Goal: Task Accomplishment & Management: Use online tool/utility

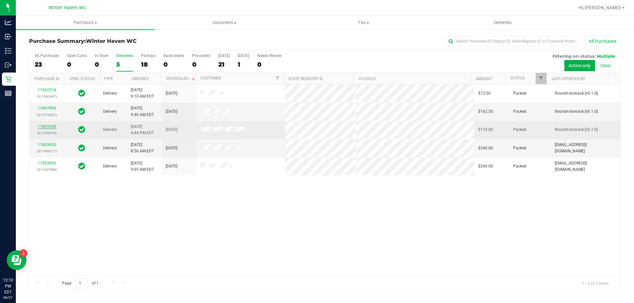
click at [55, 127] on link "11851639" at bounding box center [47, 126] width 18 height 5
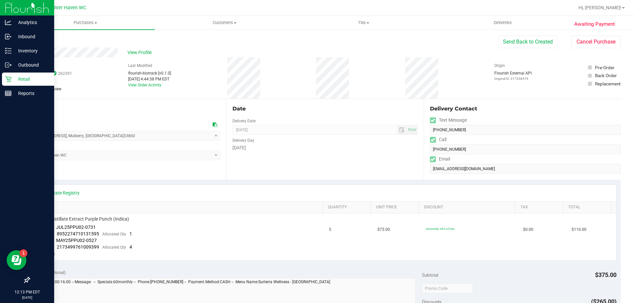
click at [17, 79] on p "Retail" at bounding box center [32, 79] width 40 height 8
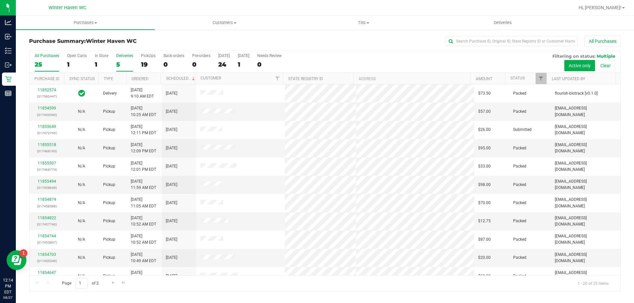
click at [117, 59] on label "Deliveries 5" at bounding box center [124, 62] width 17 height 18
click at [0, 0] on input "Deliveries 5" at bounding box center [0, 0] width 0 height 0
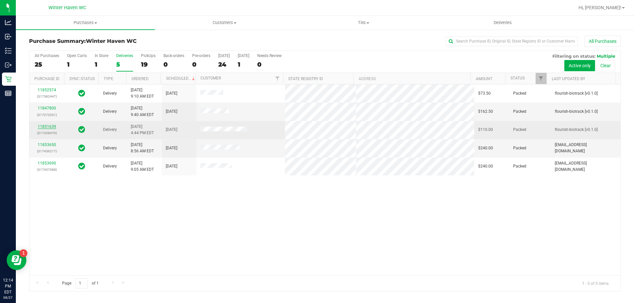
click at [54, 127] on link "11851639" at bounding box center [47, 126] width 18 height 5
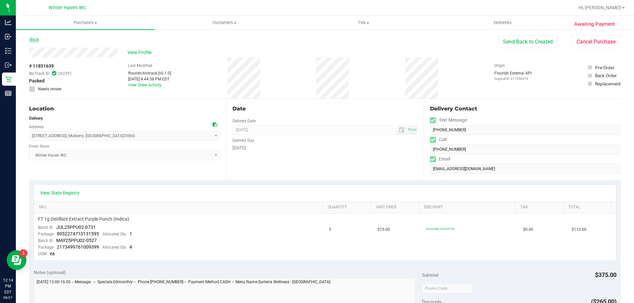
click at [39, 38] on link "Back" at bounding box center [34, 39] width 10 height 5
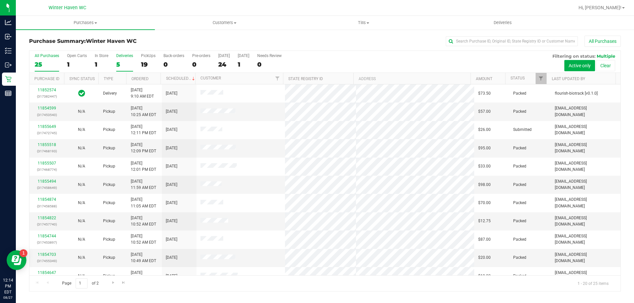
click at [119, 67] on div "5" at bounding box center [124, 65] width 17 height 8
click at [0, 0] on input "Deliveries 5" at bounding box center [0, 0] width 0 height 0
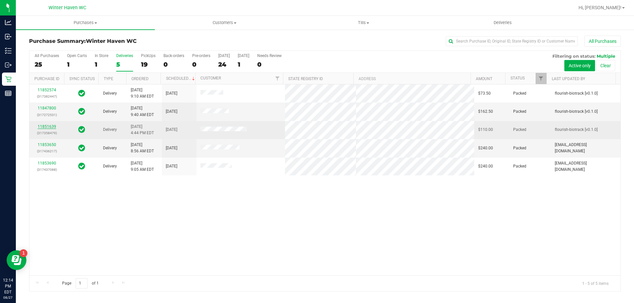
click at [52, 128] on link "11851639" at bounding box center [47, 126] width 18 height 5
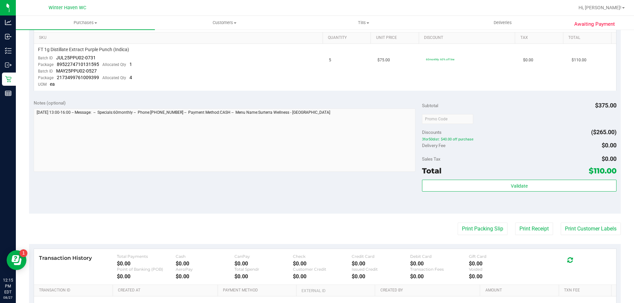
scroll to position [247, 0]
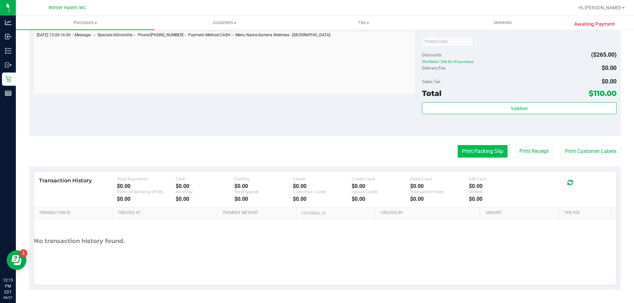
click at [459, 150] on button "Print Packing Slip" at bounding box center [482, 151] width 50 height 13
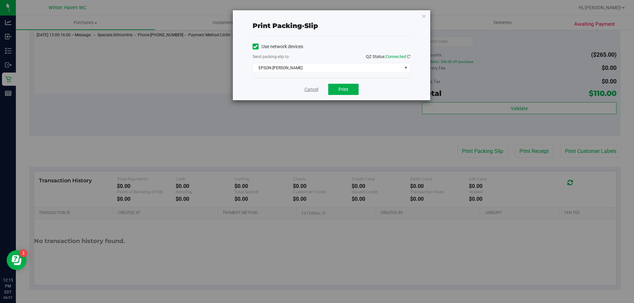
click at [307, 89] on link "Cancel" at bounding box center [311, 89] width 14 height 7
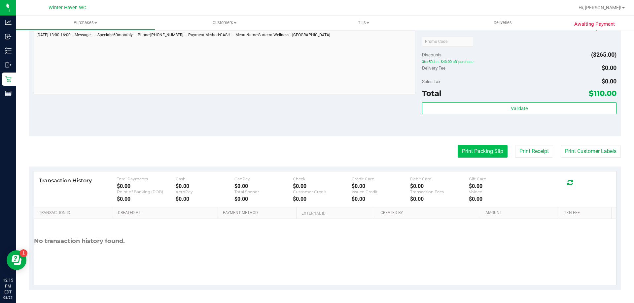
click at [470, 156] on button "Print Packing Slip" at bounding box center [482, 151] width 50 height 13
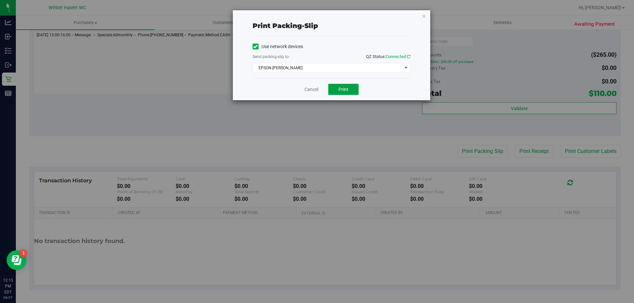
click at [345, 92] on button "Print" at bounding box center [343, 89] width 30 height 11
click at [335, 87] on button "Print" at bounding box center [343, 89] width 30 height 11
click at [317, 89] on link "Cancel" at bounding box center [311, 89] width 14 height 7
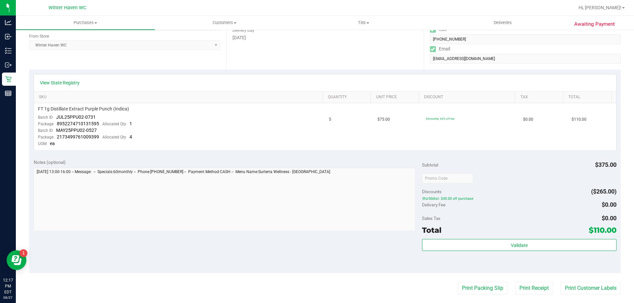
scroll to position [198, 0]
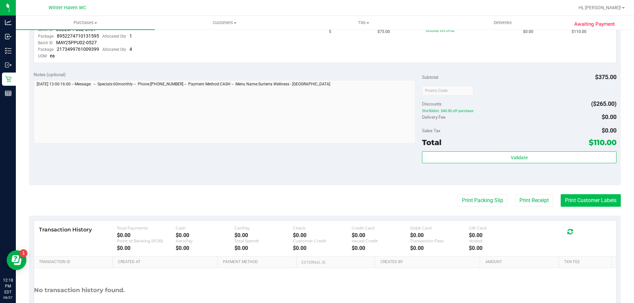
click at [565, 199] on button "Print Customer Labels" at bounding box center [590, 200] width 60 height 13
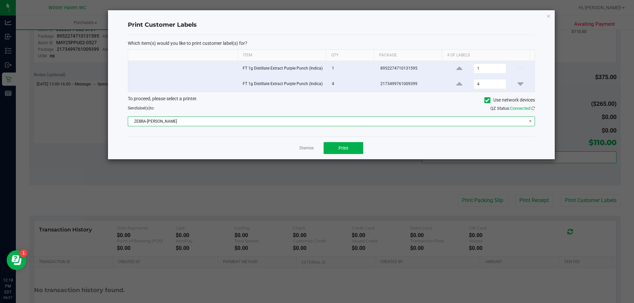
click at [241, 120] on span "ZEBRA-[PERSON_NAME]" at bounding box center [327, 121] width 398 height 9
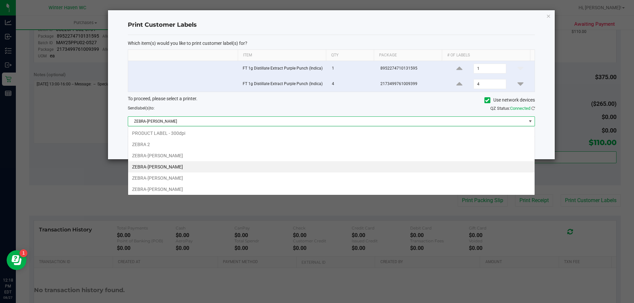
scroll to position [10, 407]
click at [241, 120] on span "ZEBRA-[PERSON_NAME]" at bounding box center [327, 121] width 398 height 9
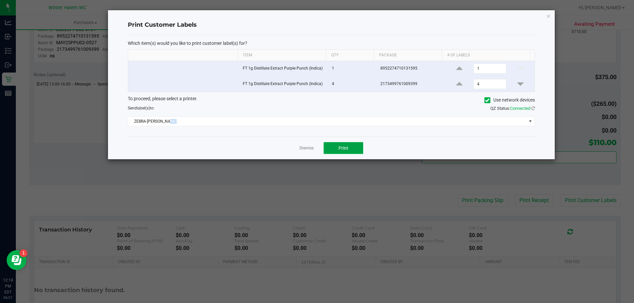
click at [347, 150] on span "Print" at bounding box center [343, 148] width 10 height 5
click at [308, 146] on link "Dismiss" at bounding box center [306, 149] width 14 height 6
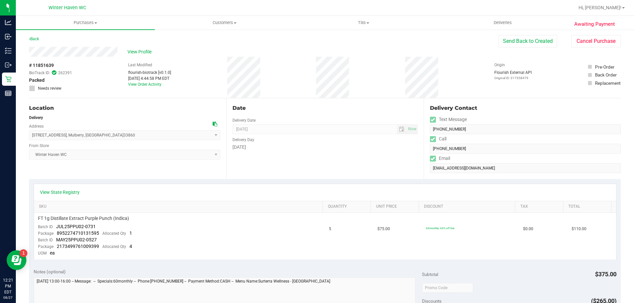
scroll to position [0, 0]
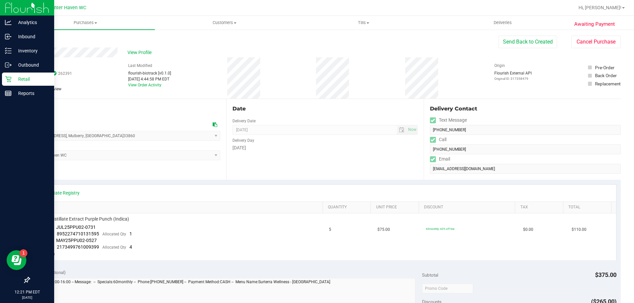
click at [12, 82] on p "Retail" at bounding box center [32, 79] width 40 height 8
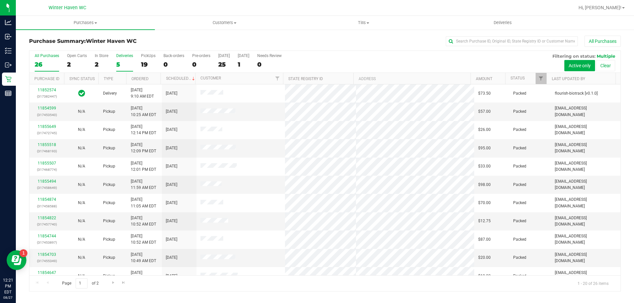
click at [128, 62] on div "5" at bounding box center [124, 65] width 17 height 8
click at [0, 0] on input "Deliveries 5" at bounding box center [0, 0] width 0 height 0
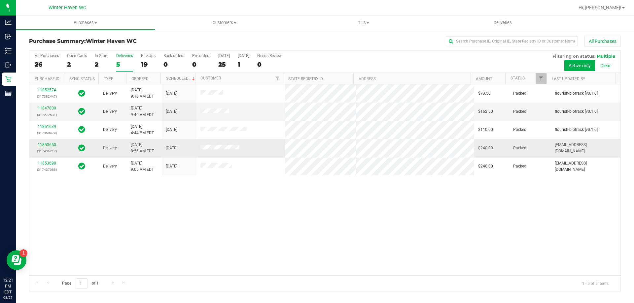
click at [52, 144] on link "11853650" at bounding box center [47, 145] width 18 height 5
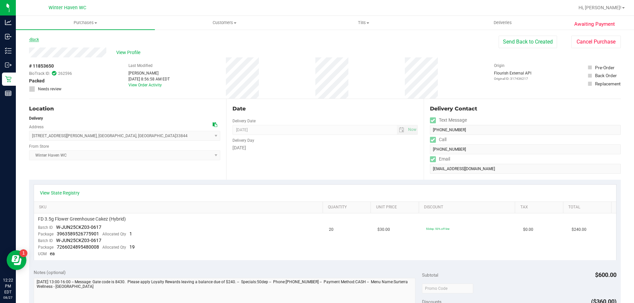
click at [36, 41] on link "Back" at bounding box center [34, 39] width 10 height 5
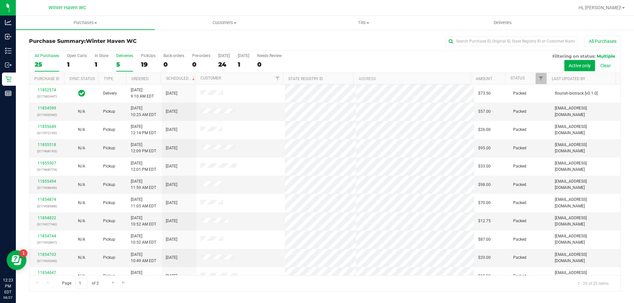
click at [117, 62] on div "5" at bounding box center [124, 65] width 17 height 8
click at [0, 0] on input "Deliveries 5" at bounding box center [0, 0] width 0 height 0
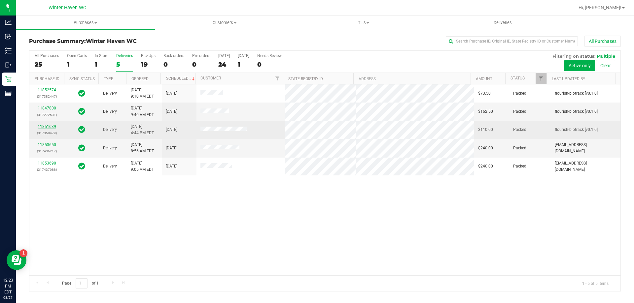
click at [45, 126] on link "11851639" at bounding box center [47, 126] width 18 height 5
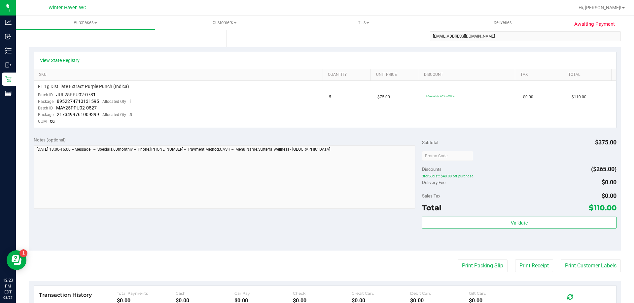
scroll to position [165, 0]
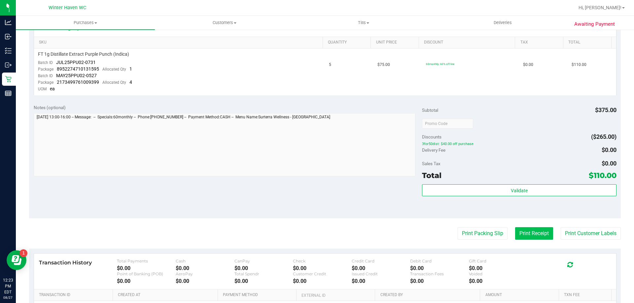
click at [533, 230] on button "Print Receipt" at bounding box center [534, 233] width 38 height 13
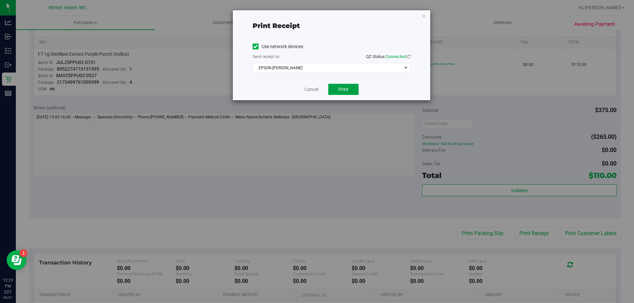
click at [345, 89] on span "Print" at bounding box center [343, 89] width 10 height 5
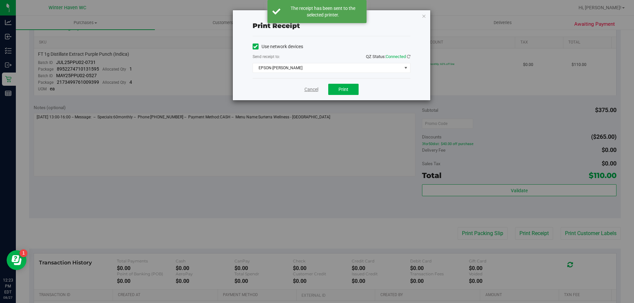
click at [307, 88] on link "Cancel" at bounding box center [311, 89] width 14 height 7
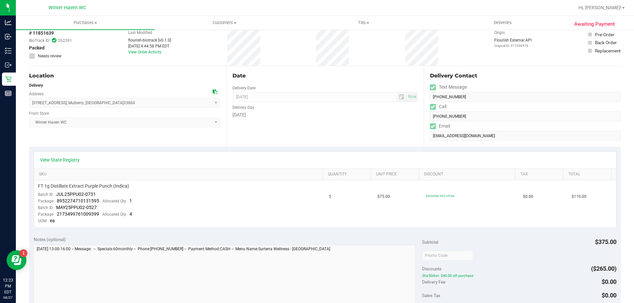
scroll to position [0, 0]
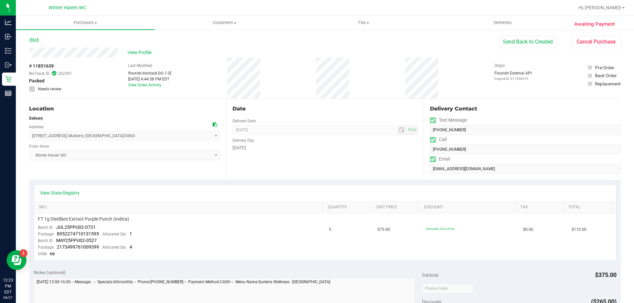
click at [37, 42] on link "Back" at bounding box center [34, 39] width 10 height 5
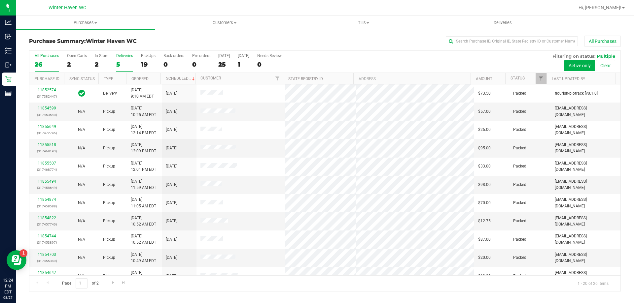
click at [122, 64] on div "5" at bounding box center [124, 65] width 17 height 8
click at [0, 0] on input "Deliveries 5" at bounding box center [0, 0] width 0 height 0
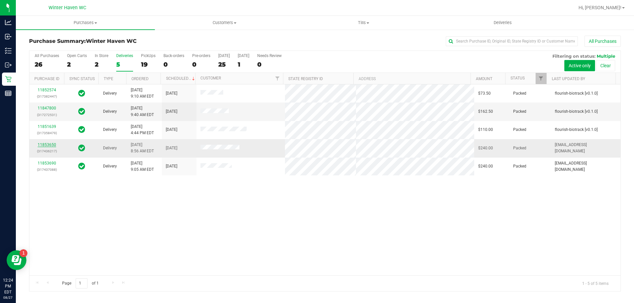
click at [49, 143] on link "11853650" at bounding box center [47, 145] width 18 height 5
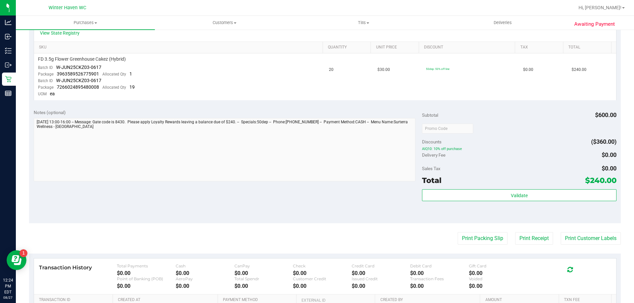
scroll to position [165, 0]
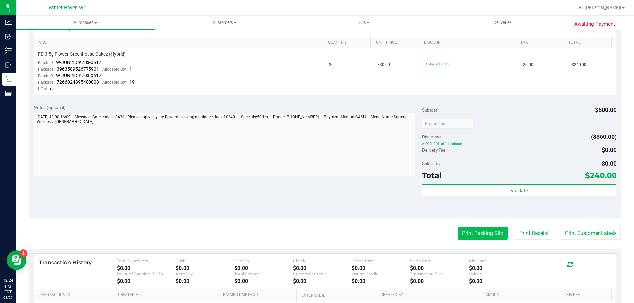
click at [462, 235] on button "Print Packing Slip" at bounding box center [482, 233] width 50 height 13
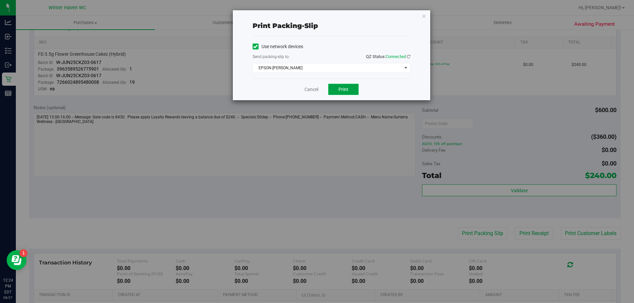
click at [346, 88] on span "Print" at bounding box center [343, 89] width 10 height 5
drag, startPoint x: 316, startPoint y: 95, endPoint x: 315, endPoint y: 88, distance: 6.7
click at [315, 88] on div "Cancel Print" at bounding box center [331, 89] width 158 height 22
click at [315, 88] on link "Cancel" at bounding box center [311, 89] width 14 height 7
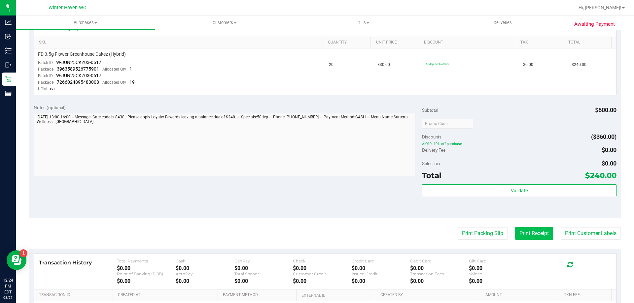
click at [529, 234] on button "Print Receipt" at bounding box center [534, 233] width 38 height 13
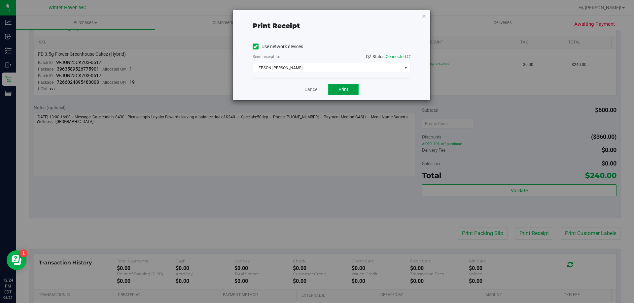
click at [336, 93] on button "Print" at bounding box center [343, 89] width 30 height 11
click at [310, 95] on div "Cancel Print" at bounding box center [331, 89] width 158 height 22
click at [312, 84] on div "Cancel Print" at bounding box center [331, 89] width 158 height 22
click at [311, 88] on link "Cancel" at bounding box center [311, 89] width 14 height 7
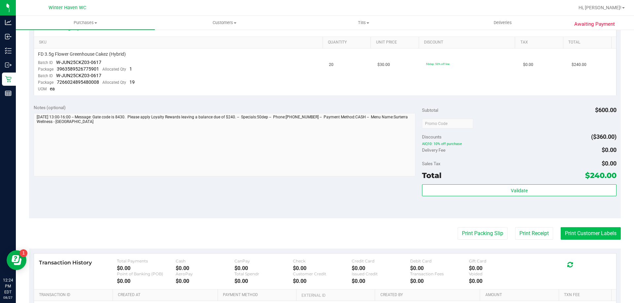
click at [584, 237] on button "Print Customer Labels" at bounding box center [590, 233] width 60 height 13
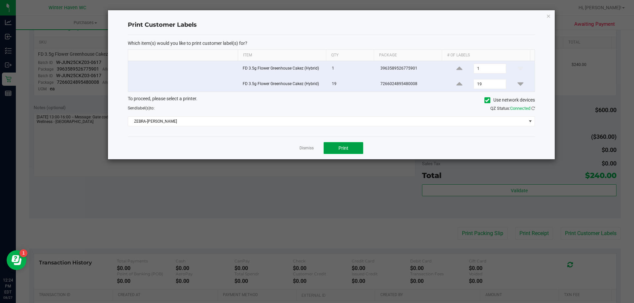
click at [339, 148] on span "Print" at bounding box center [343, 148] width 10 height 5
click at [304, 149] on link "Dismiss" at bounding box center [306, 149] width 14 height 6
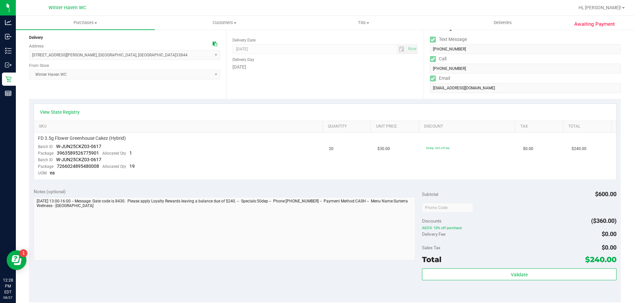
scroll to position [0, 0]
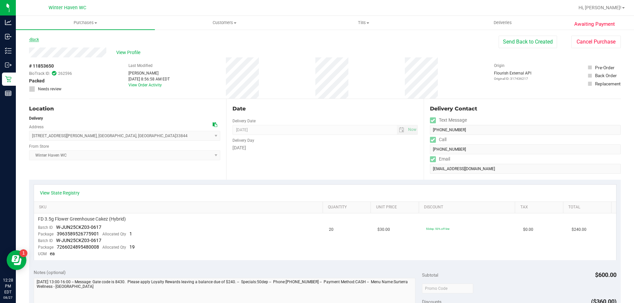
click at [39, 39] on link "Back" at bounding box center [34, 39] width 10 height 5
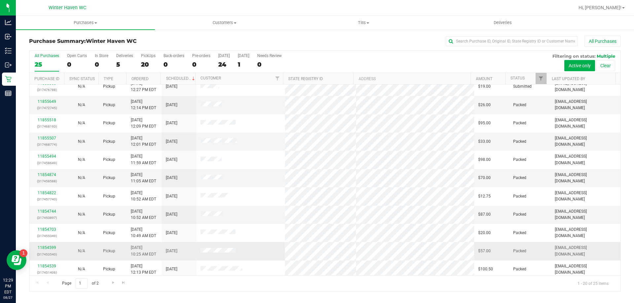
scroll to position [99, 0]
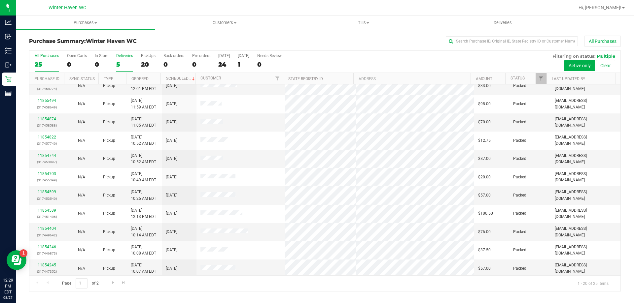
click at [119, 62] on div "5" at bounding box center [124, 65] width 17 height 8
click at [0, 0] on input "Deliveries 5" at bounding box center [0, 0] width 0 height 0
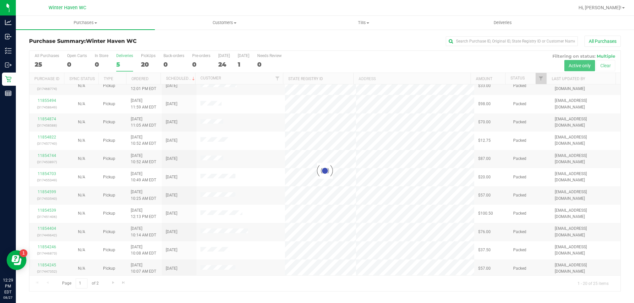
scroll to position [0, 0]
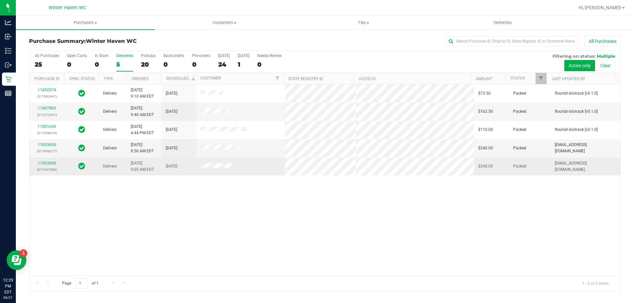
click at [49, 166] on div "11853690 (317437088)" at bounding box center [46, 166] width 27 height 13
click at [50, 162] on link "11853690" at bounding box center [47, 163] width 18 height 5
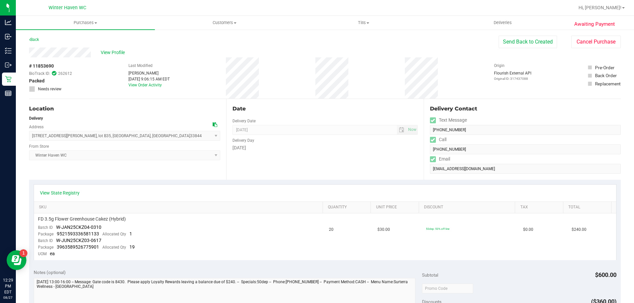
scroll to position [165, 0]
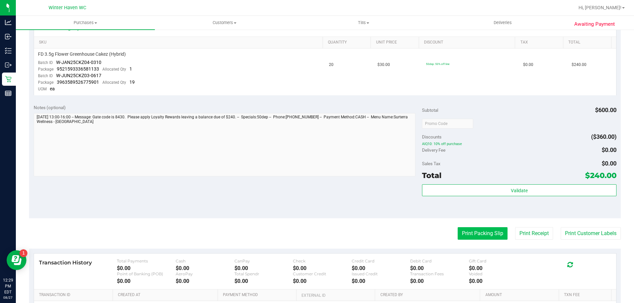
click at [468, 239] on button "Print Packing Slip" at bounding box center [482, 233] width 50 height 13
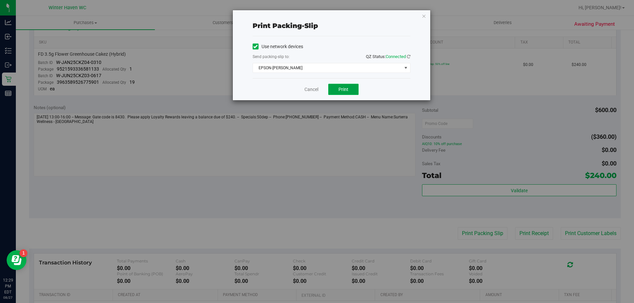
click at [347, 89] on span "Print" at bounding box center [343, 89] width 10 height 5
click at [310, 87] on link "Cancel" at bounding box center [311, 89] width 14 height 7
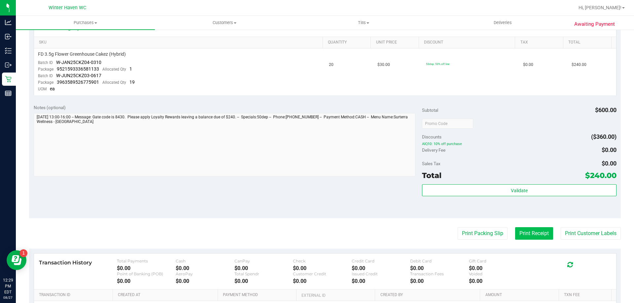
click at [543, 232] on button "Print Receipt" at bounding box center [534, 233] width 38 height 13
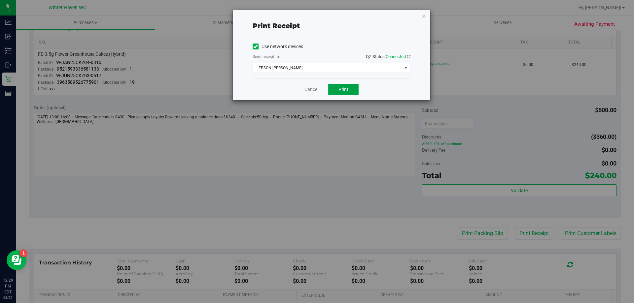
drag, startPoint x: 349, startPoint y: 89, endPoint x: 347, endPoint y: 93, distance: 4.6
click at [348, 89] on button "Print" at bounding box center [343, 89] width 30 height 11
click at [304, 88] on link "Cancel" at bounding box center [311, 89] width 14 height 7
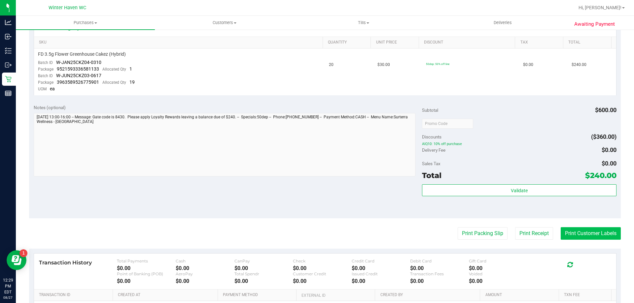
click at [576, 233] on button "Print Customer Labels" at bounding box center [590, 233] width 60 height 13
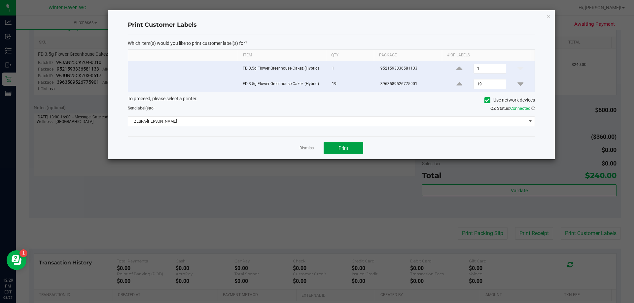
click at [341, 150] on span "Print" at bounding box center [343, 148] width 10 height 5
click at [303, 150] on link "Dismiss" at bounding box center [306, 149] width 14 height 6
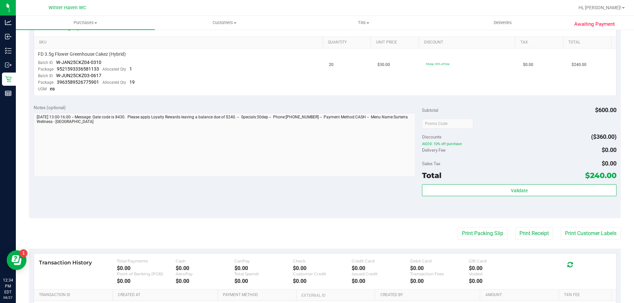
scroll to position [0, 0]
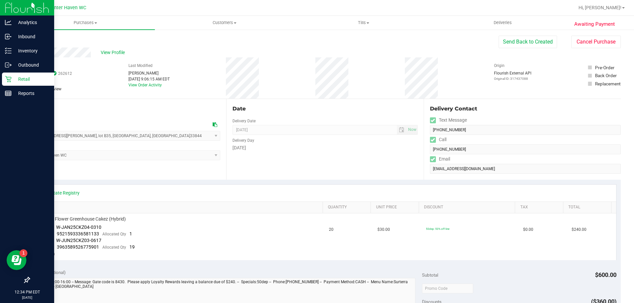
click at [15, 79] on p "Retail" at bounding box center [32, 79] width 40 height 8
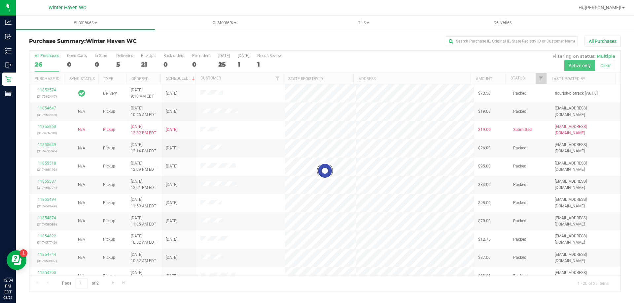
click at [117, 65] on div "5" at bounding box center [124, 65] width 17 height 8
click at [0, 0] on input "Deliveries 5" at bounding box center [0, 0] width 0 height 0
click at [117, 65] on div at bounding box center [324, 171] width 591 height 241
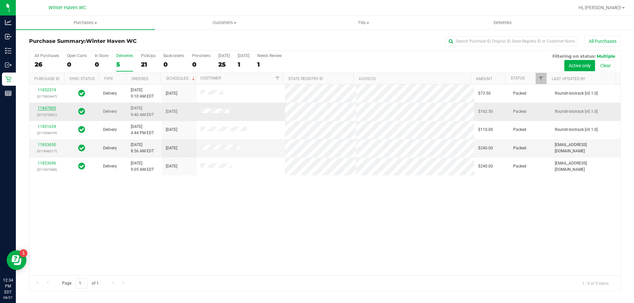
click at [52, 108] on link "11847800" at bounding box center [47, 108] width 18 height 5
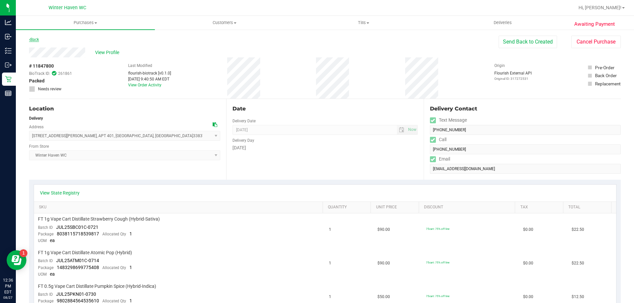
click at [31, 38] on link "Back" at bounding box center [34, 39] width 10 height 5
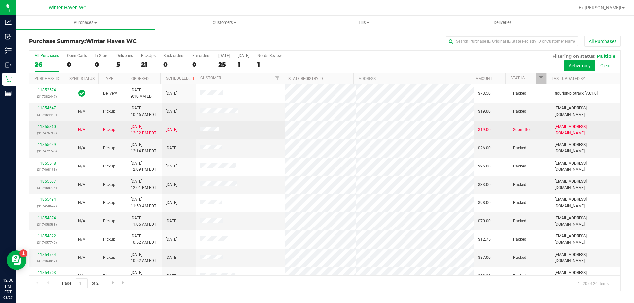
click at [48, 124] on div "11855860 (317476788)" at bounding box center [46, 130] width 27 height 13
click at [48, 131] on p "(317476788)" at bounding box center [46, 133] width 27 height 6
click at [48, 125] on link "11855860" at bounding box center [47, 126] width 18 height 5
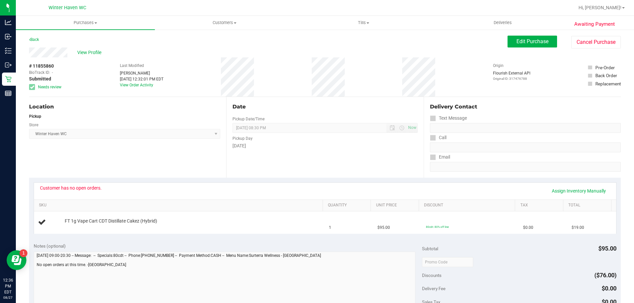
click at [34, 37] on div "Back" at bounding box center [34, 40] width 10 height 8
click at [83, 55] on span "View Profile" at bounding box center [90, 52] width 26 height 7
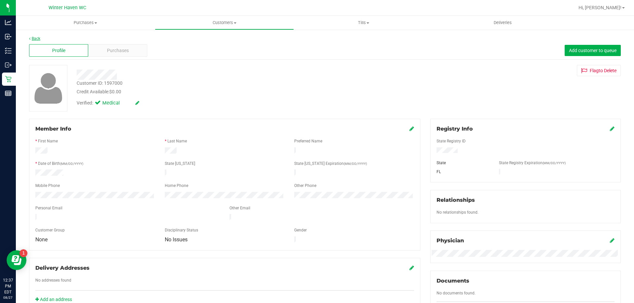
click at [33, 38] on link "Back" at bounding box center [34, 38] width 11 height 5
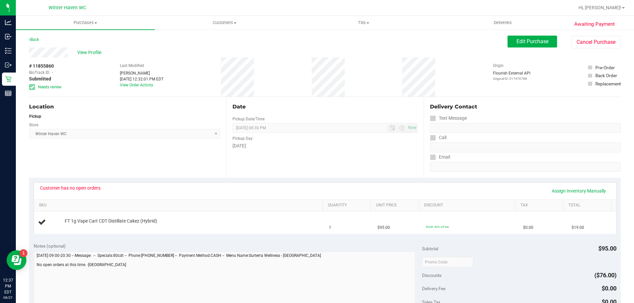
click at [33, 38] on link "Back" at bounding box center [34, 39] width 10 height 5
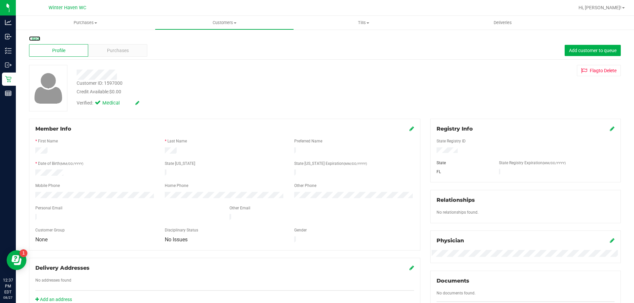
click at [33, 38] on link "Back" at bounding box center [34, 38] width 11 height 5
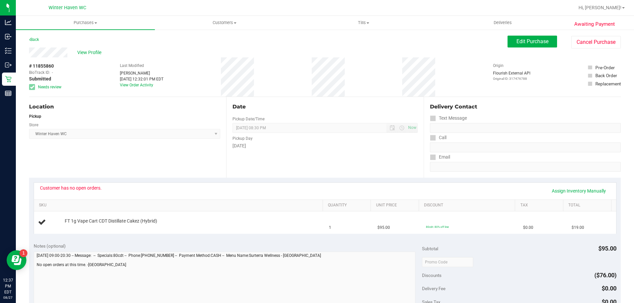
click at [316, 41] on div "Back Edit Purchase Cancel Purchase" at bounding box center [324, 42] width 591 height 12
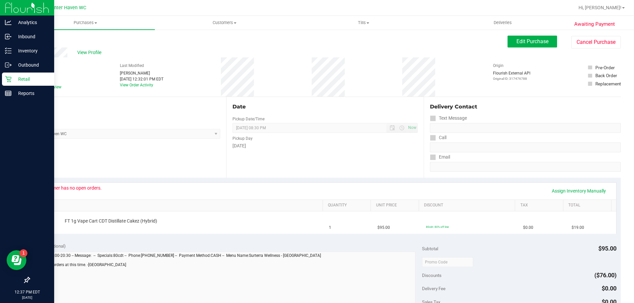
click at [10, 76] on icon at bounding box center [8, 79] width 7 height 7
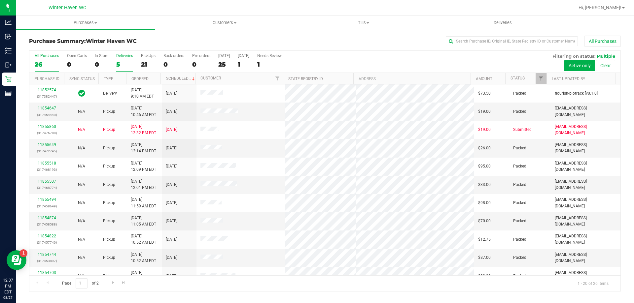
click at [121, 63] on div "5" at bounding box center [124, 65] width 17 height 8
click at [0, 0] on input "Deliveries 5" at bounding box center [0, 0] width 0 height 0
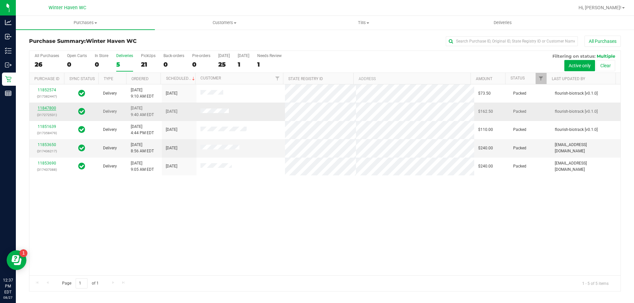
click at [45, 107] on link "11847800" at bounding box center [47, 108] width 18 height 5
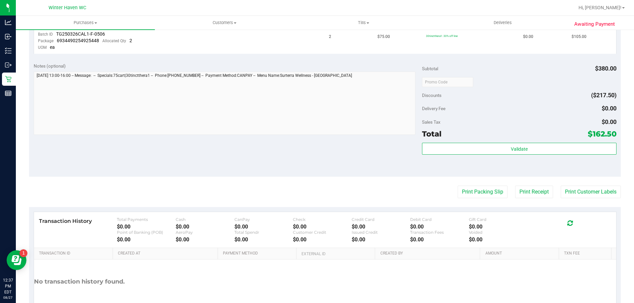
scroll to position [297, 0]
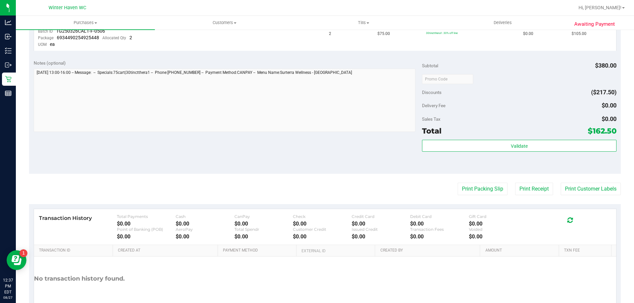
click at [468, 197] on purchase-details "Back Send Back to Created Cancel Purchase View Profile # 11847800 BioTrack ID: …" at bounding box center [324, 33] width 591 height 589
click at [470, 185] on button "Print Packing Slip" at bounding box center [482, 189] width 50 height 13
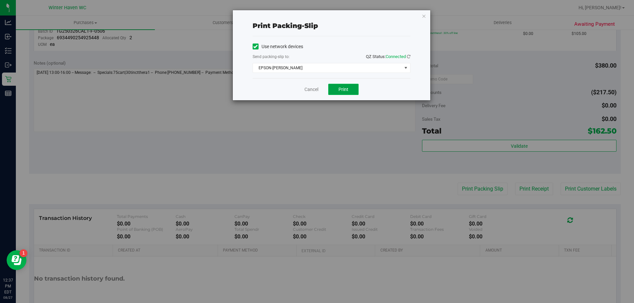
click at [344, 92] on span "Print" at bounding box center [343, 89] width 10 height 5
drag, startPoint x: 310, startPoint y: 94, endPoint x: 312, endPoint y: 83, distance: 10.6
click at [311, 91] on div "Cancel Print" at bounding box center [331, 89] width 158 height 22
click at [312, 83] on div "Cancel Print" at bounding box center [331, 89] width 158 height 22
click at [312, 88] on link "Cancel" at bounding box center [311, 89] width 14 height 7
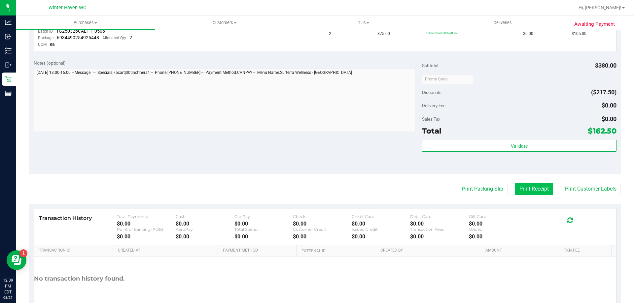
click at [540, 195] on button "Print Receipt" at bounding box center [534, 189] width 38 height 13
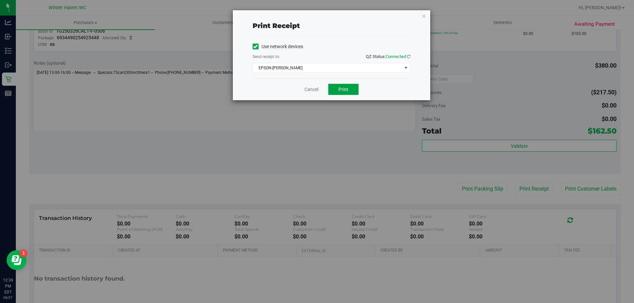
click at [345, 90] on span "Print" at bounding box center [343, 89] width 10 height 5
click at [309, 91] on link "Cancel" at bounding box center [311, 89] width 14 height 7
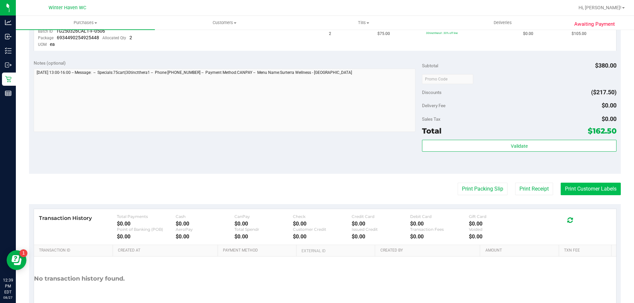
click at [599, 194] on button "Print Customer Labels" at bounding box center [590, 189] width 60 height 13
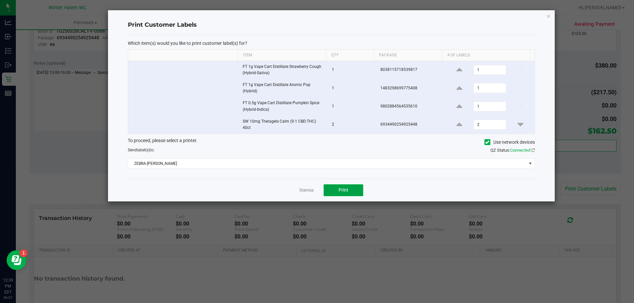
click at [337, 192] on button "Print" at bounding box center [343, 190] width 40 height 12
click at [309, 189] on link "Dismiss" at bounding box center [306, 191] width 14 height 6
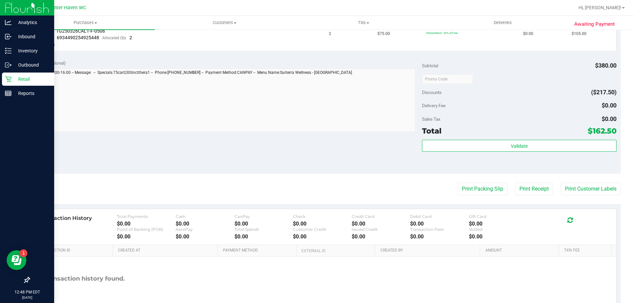
click at [18, 82] on p "Retail" at bounding box center [32, 79] width 40 height 8
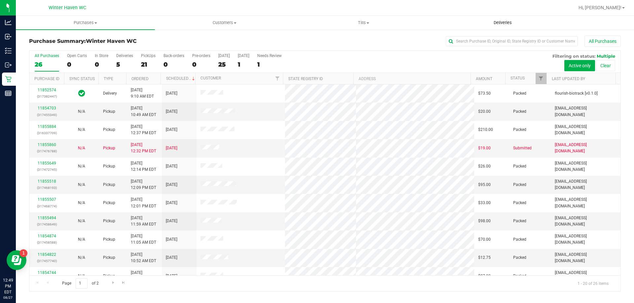
click at [483, 25] on uib-tab-heading "Deliveries" at bounding box center [502, 22] width 138 height 13
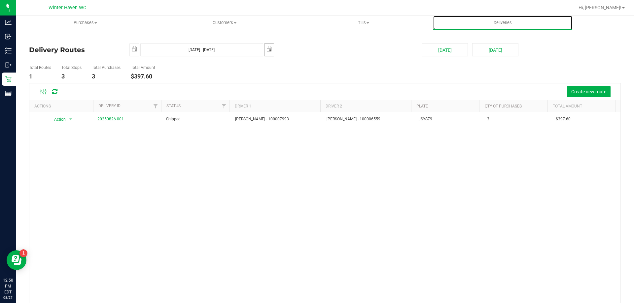
click at [266, 53] on span "select" at bounding box center [268, 50] width 9 height 12
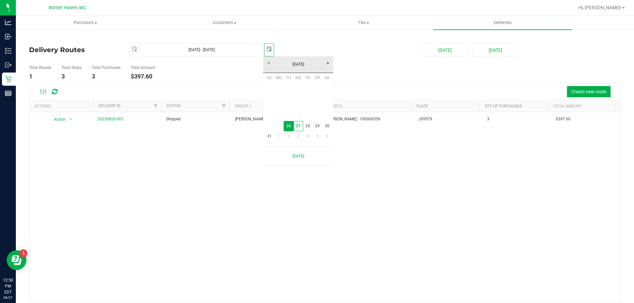
scroll to position [0, 17]
click at [294, 124] on link "27" at bounding box center [298, 126] width 10 height 10
type input "[DATE] - [DATE]"
type input "[DATE]"
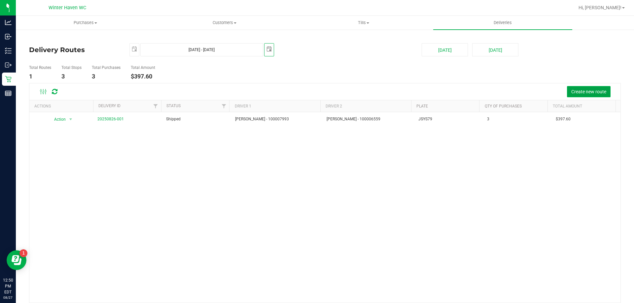
click at [575, 93] on span "Create new route" at bounding box center [588, 91] width 35 height 5
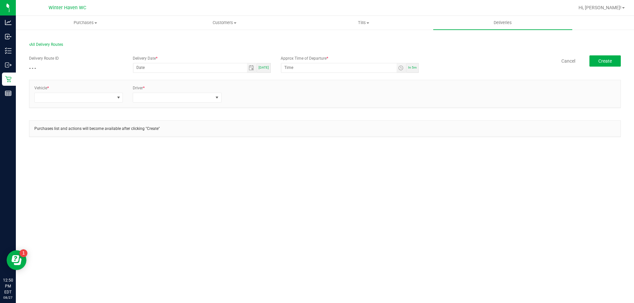
click at [263, 66] on span "[DATE]" at bounding box center [263, 68] width 10 height 4
type input "[DATE]"
click at [402, 71] on span "Toggle time list" at bounding box center [401, 67] width 10 height 9
click at [293, 150] on span "1" at bounding box center [294, 150] width 2 height 5
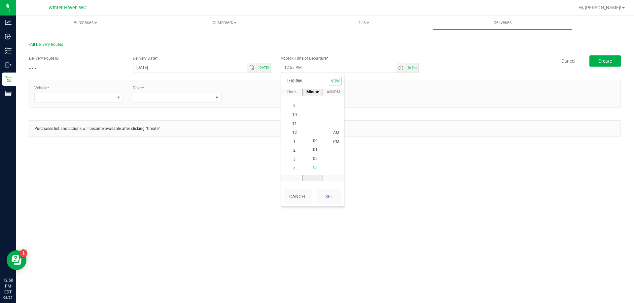
scroll to position [0, 0]
click at [314, 141] on span "00" at bounding box center [315, 141] width 5 height 5
click at [335, 142] on span "PM" at bounding box center [336, 142] width 6 height 5
click at [333, 143] on span "PM" at bounding box center [336, 142] width 6 height 5
click at [309, 143] on li "00" at bounding box center [315, 141] width 16 height 9
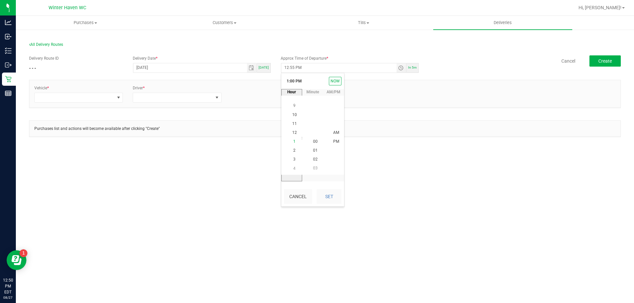
click at [293, 141] on span "1" at bounding box center [294, 141] width 2 height 5
click at [312, 139] on li "00" at bounding box center [315, 141] width 16 height 9
click at [334, 196] on button "Set" at bounding box center [329, 196] width 25 height 15
type input "1:00 PM"
click at [119, 101] on span at bounding box center [118, 97] width 8 height 9
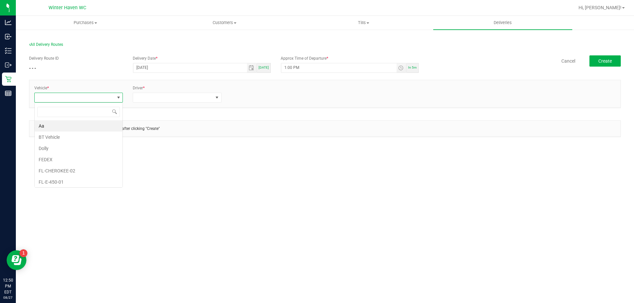
scroll to position [10, 89]
type input "31"
click at [84, 125] on li "FL-ESCAPE-31" at bounding box center [79, 125] width 88 height 11
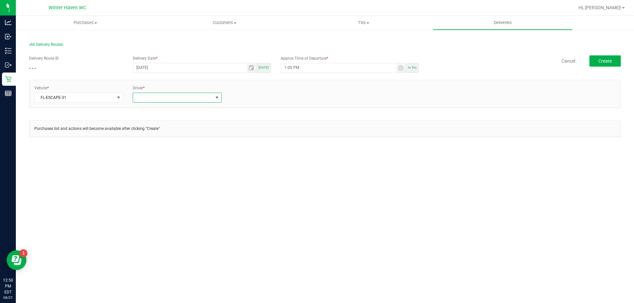
click at [190, 101] on span at bounding box center [173, 97] width 80 height 9
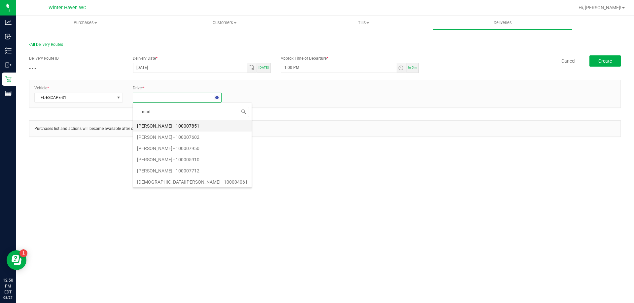
type input "[PERSON_NAME]"
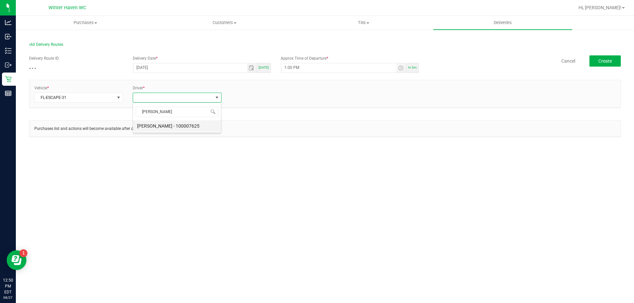
click at [178, 127] on li "[PERSON_NAME] - 100007625" at bounding box center [177, 125] width 88 height 11
click at [244, 96] on link "+ Add Driver" at bounding box center [242, 95] width 22 height 5
click at [273, 100] on span at bounding box center [272, 97] width 80 height 9
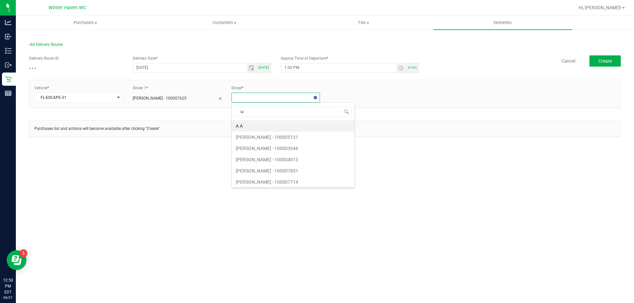
type input "[PERSON_NAME]"
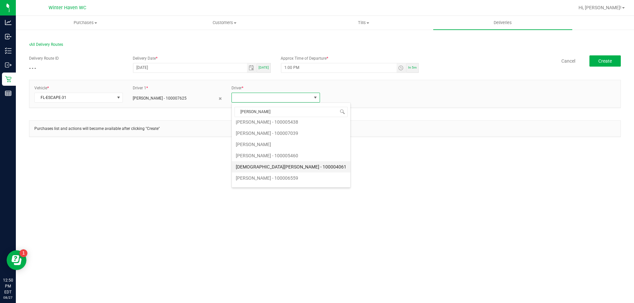
scroll to position [24, 0]
click at [273, 171] on li "[PERSON_NAME] - 100006559" at bounding box center [291, 169] width 118 height 11
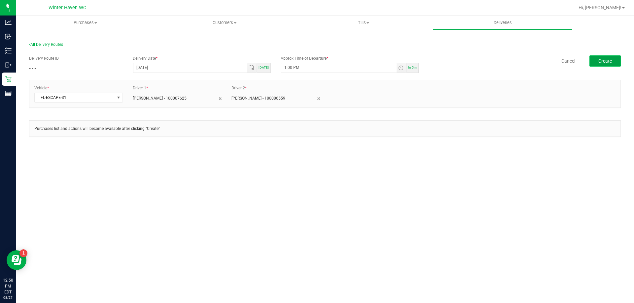
click at [618, 60] on button "Create" at bounding box center [604, 60] width 31 height 11
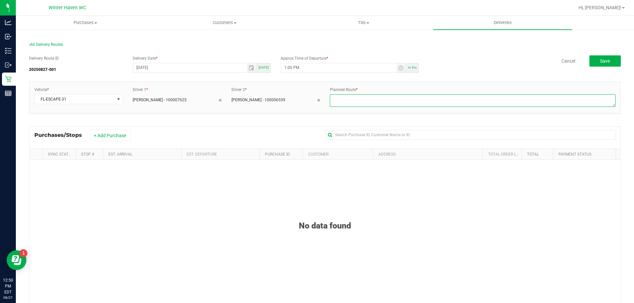
click at [363, 94] on textarea at bounding box center [472, 100] width 285 height 13
type textarea "route 1"
click at [109, 137] on button "+ Add Purchase" at bounding box center [109, 135] width 41 height 11
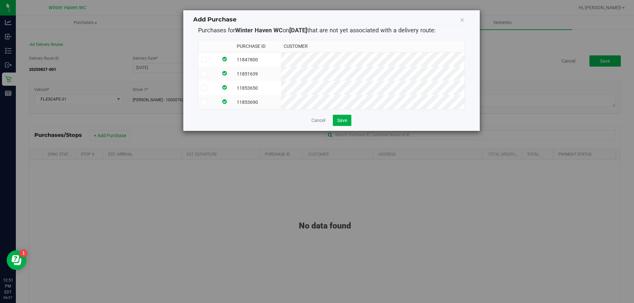
click at [205, 60] on icon at bounding box center [204, 60] width 4 height 0
click at [0, 0] on input "checkbox" at bounding box center [0, 0] width 0 height 0
click at [205, 74] on icon at bounding box center [204, 74] width 4 height 0
click at [0, 0] on input "checkbox" at bounding box center [0, 0] width 0 height 0
click at [205, 93] on td at bounding box center [208, 88] width 20 height 14
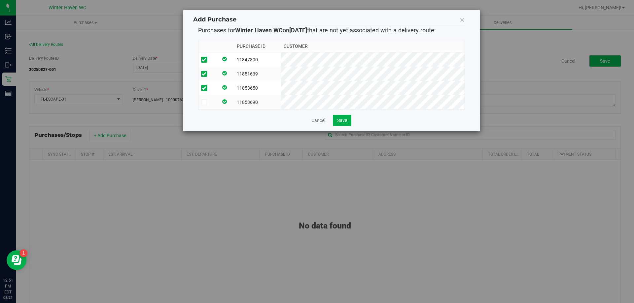
click at [207, 102] on label at bounding box center [208, 102] width 15 height 6
click at [0, 0] on input "checkbox" at bounding box center [0, 0] width 0 height 0
click at [347, 125] on button "Save" at bounding box center [342, 120] width 18 height 11
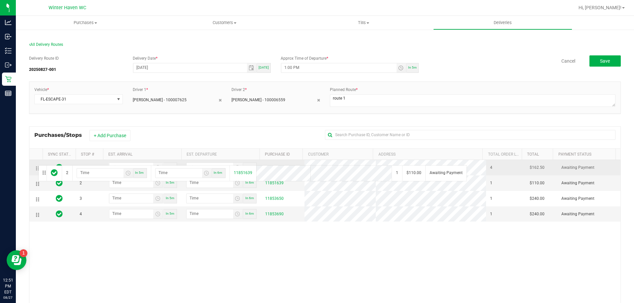
drag, startPoint x: 35, startPoint y: 184, endPoint x: 37, endPoint y: 165, distance: 19.3
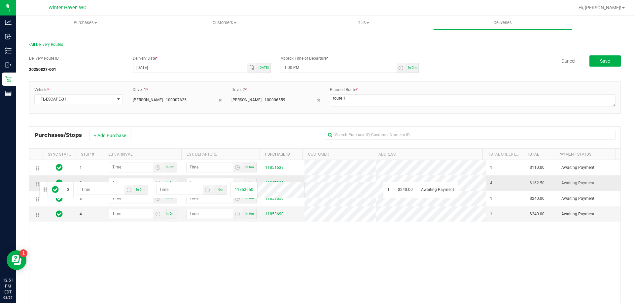
drag, startPoint x: 40, startPoint y: 200, endPoint x: 38, endPoint y: 182, distance: 18.9
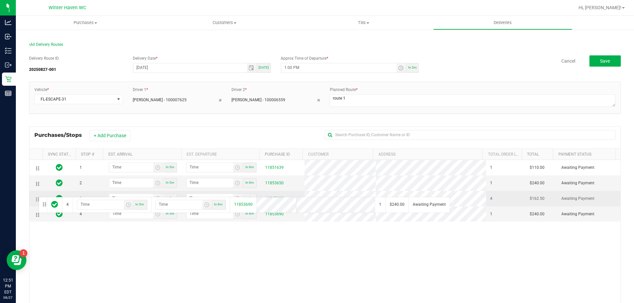
drag, startPoint x: 42, startPoint y: 215, endPoint x: 38, endPoint y: 196, distance: 19.0
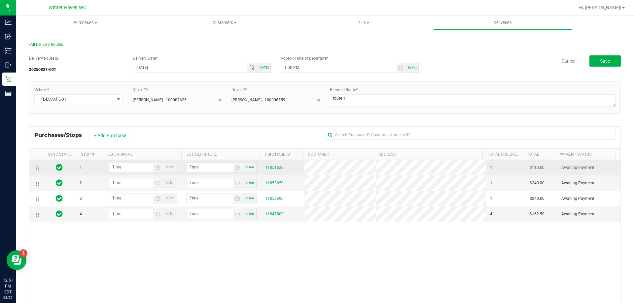
click at [155, 169] on span "Toggle time list" at bounding box center [157, 167] width 5 height 5
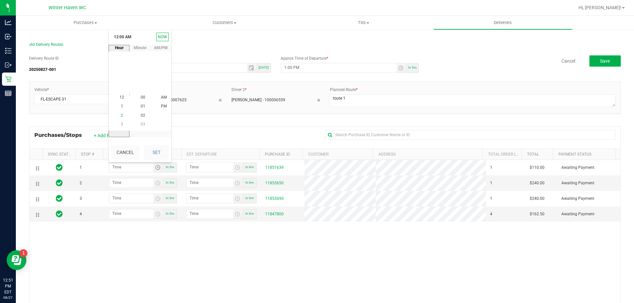
click at [121, 116] on li "2" at bounding box center [122, 115] width 16 height 9
click at [142, 98] on span "07" at bounding box center [143, 97] width 5 height 5
click at [162, 108] on span "PM" at bounding box center [164, 106] width 6 height 5
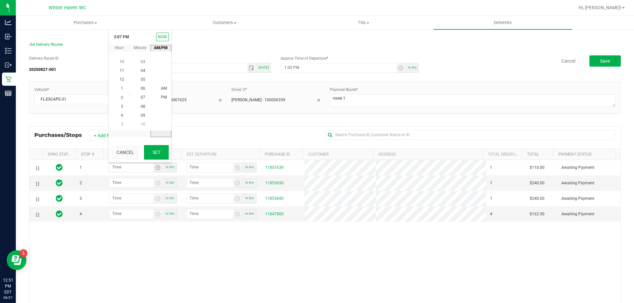
click at [162, 148] on button "Set" at bounding box center [156, 152] width 25 height 15
type input "2:07 PM"
type input "2:08 PM"
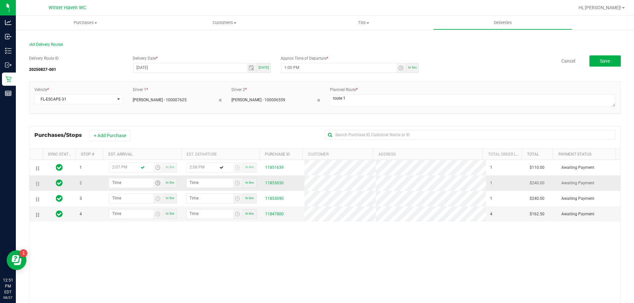
click at [156, 186] on span "Toggle time list" at bounding box center [157, 183] width 5 height 5
click at [119, 134] on li "2" at bounding box center [122, 131] width 16 height 9
click at [119, 134] on li "4" at bounding box center [122, 131] width 16 height 9
click at [121, 102] on span "3" at bounding box center [122, 104] width 2 height 5
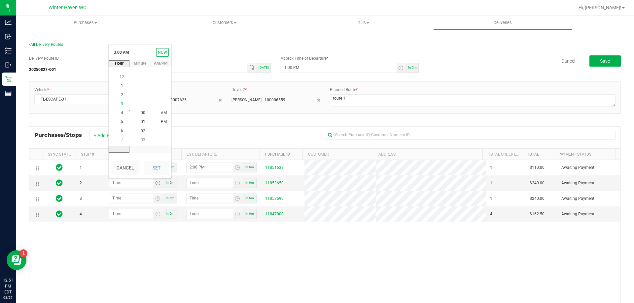
scroll to position [27, 0]
click at [141, 139] on span "07" at bounding box center [143, 140] width 5 height 5
click at [156, 125] on li "PM" at bounding box center [164, 122] width 16 height 9
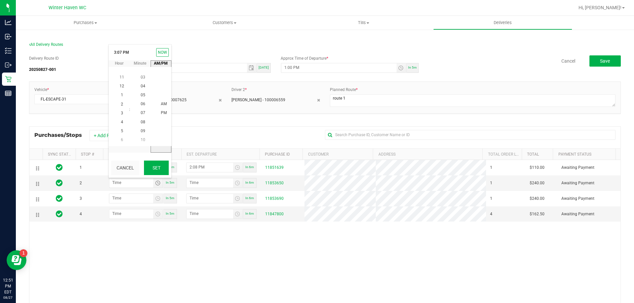
click at [161, 168] on button "Set" at bounding box center [156, 168] width 25 height 15
type input "3:07 PM"
type input "3:08 PM"
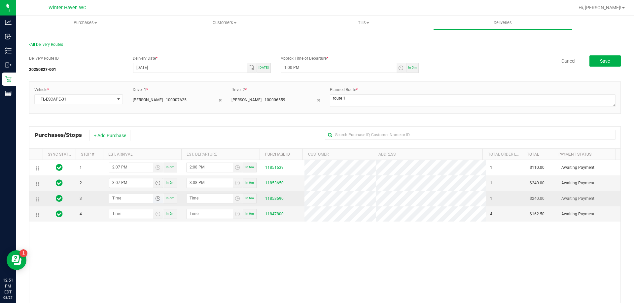
click at [155, 199] on span "Toggle time list" at bounding box center [157, 198] width 5 height 5
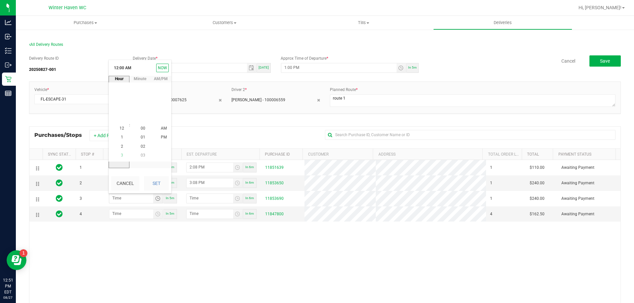
click at [121, 155] on span "3" at bounding box center [122, 155] width 2 height 5
click at [141, 128] on span "08" at bounding box center [143, 128] width 5 height 5
click at [161, 137] on span "PM" at bounding box center [164, 137] width 6 height 5
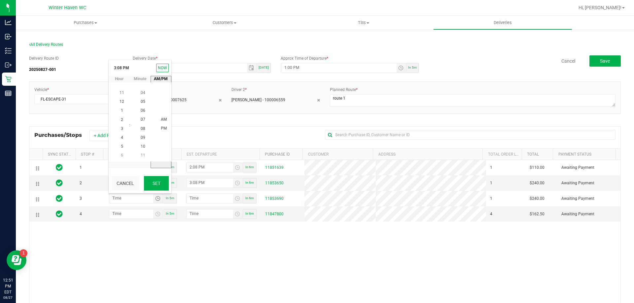
click at [161, 182] on button "Set" at bounding box center [156, 183] width 25 height 15
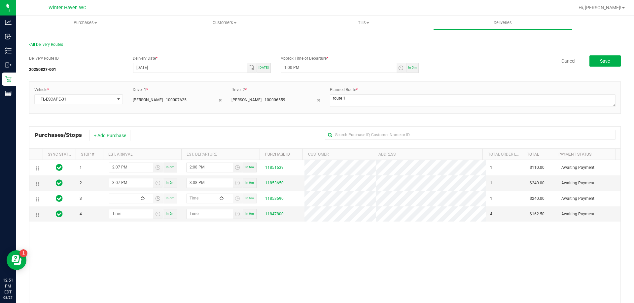
type input "3:08 PM"
type input "3:09 PM"
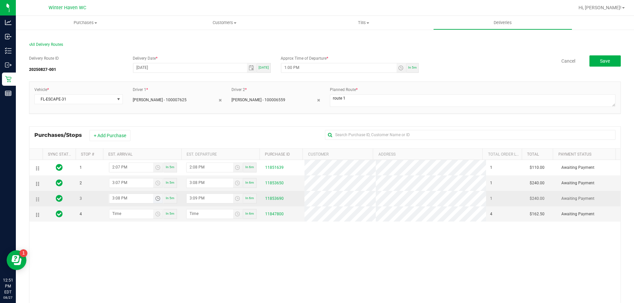
click at [157, 202] on span "Toggle time list" at bounding box center [158, 198] width 10 height 9
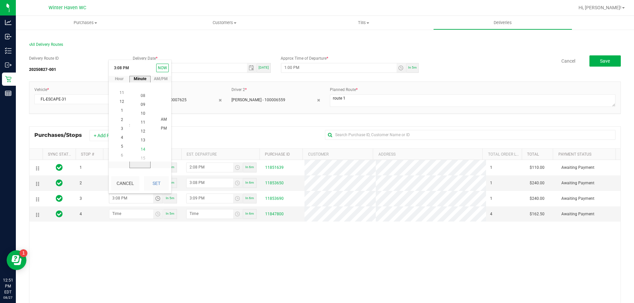
scroll to position [108, 0]
click at [141, 128] on span "12" at bounding box center [143, 128] width 5 height 5
click at [150, 181] on button "Set" at bounding box center [156, 183] width 25 height 15
type input "3:12 PM"
type input "3:13 PM"
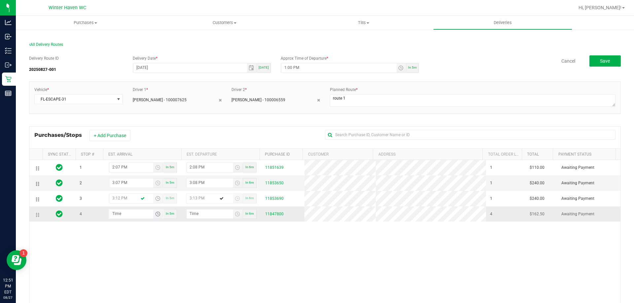
click at [157, 216] on span "Toggle time list" at bounding box center [157, 214] width 5 height 5
click at [118, 175] on li "3" at bounding box center [122, 171] width 16 height 9
click at [141, 135] on span "22" at bounding box center [143, 135] width 5 height 5
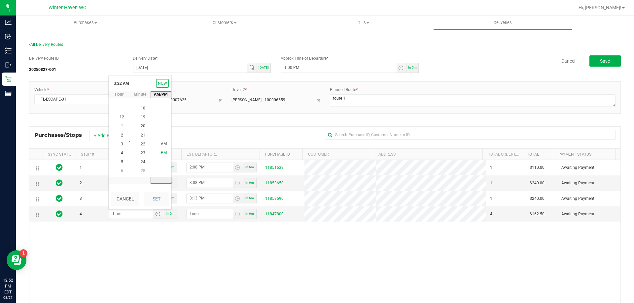
click at [161, 151] on span "PM" at bounding box center [164, 153] width 6 height 5
click at [159, 207] on div "Cancel Set" at bounding box center [140, 199] width 63 height 20
click at [160, 203] on button "Set" at bounding box center [156, 199] width 25 height 15
type input "3:22 PM"
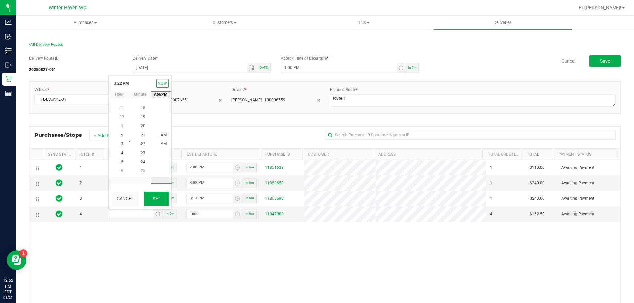
type input "3:23 PM"
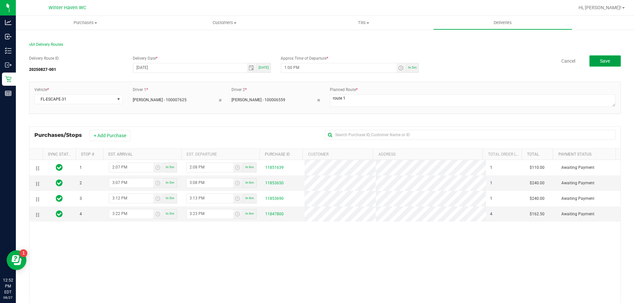
click at [602, 60] on span "Save" at bounding box center [605, 60] width 10 height 5
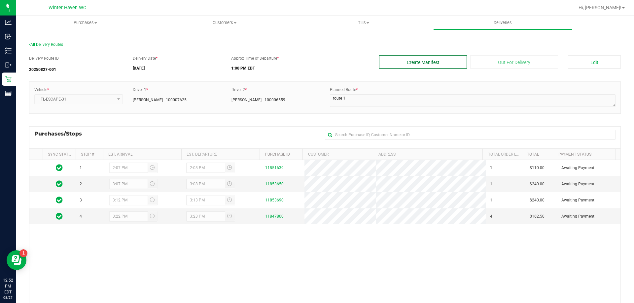
click at [438, 57] on button "Create Manifest" at bounding box center [423, 61] width 88 height 13
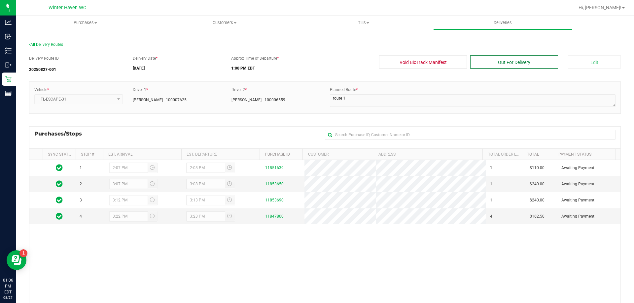
click at [529, 66] on button "Out For Delivery" at bounding box center [514, 61] width 88 height 13
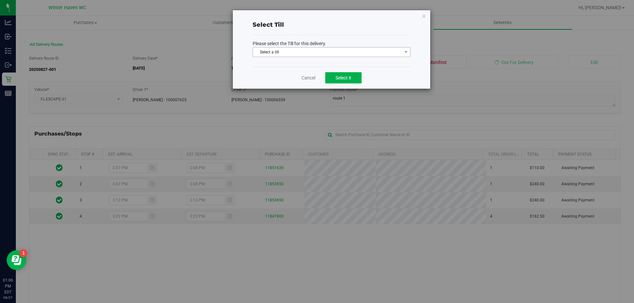
click at [330, 47] on p "Please select the Till for this delivery." at bounding box center [331, 43] width 158 height 7
click at [322, 55] on span "Select a till" at bounding box center [327, 52] width 149 height 9
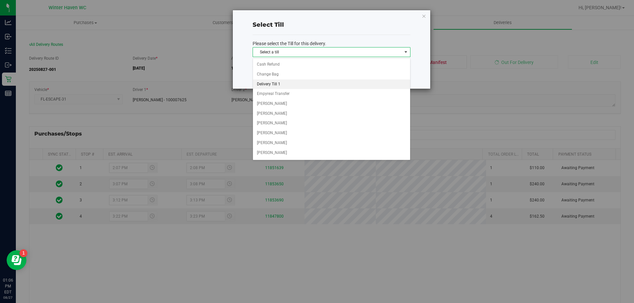
click at [278, 82] on li "Delivery Till 1" at bounding box center [331, 85] width 157 height 10
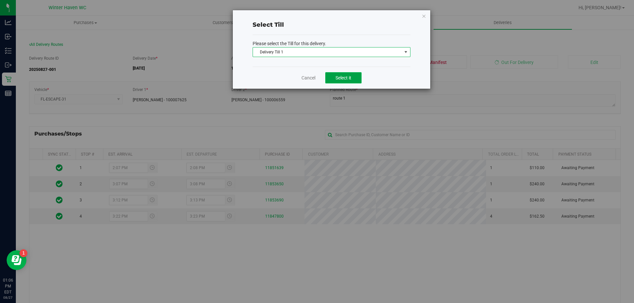
click at [340, 76] on span "Select it" at bounding box center [343, 77] width 16 height 5
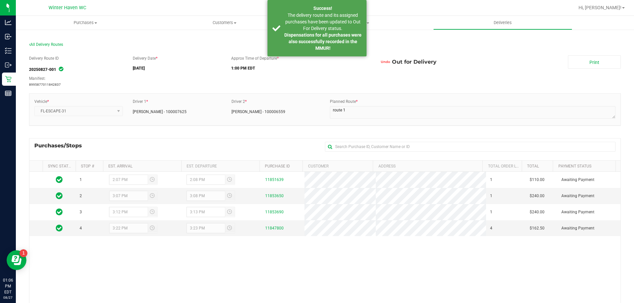
click at [576, 70] on div "Delivery Route ID 20250827-001 Manifest: 8995877011842837 Delivery Date * [DATE…" at bounding box center [324, 71] width 591 height 32
click at [575, 61] on link "Print" at bounding box center [594, 61] width 53 height 13
